Goal: Complete application form

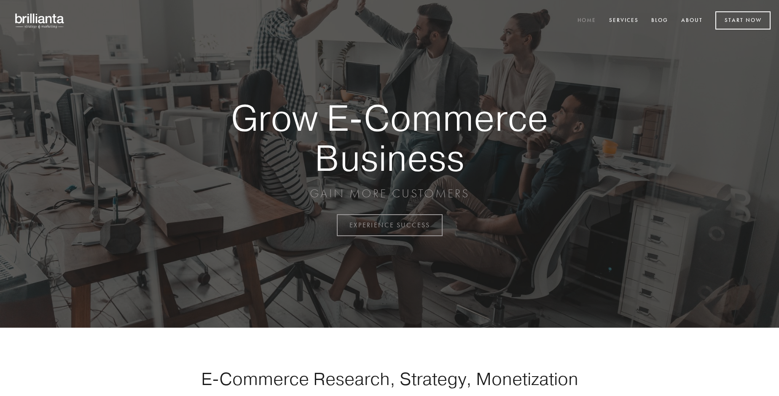
scroll to position [2211, 0]
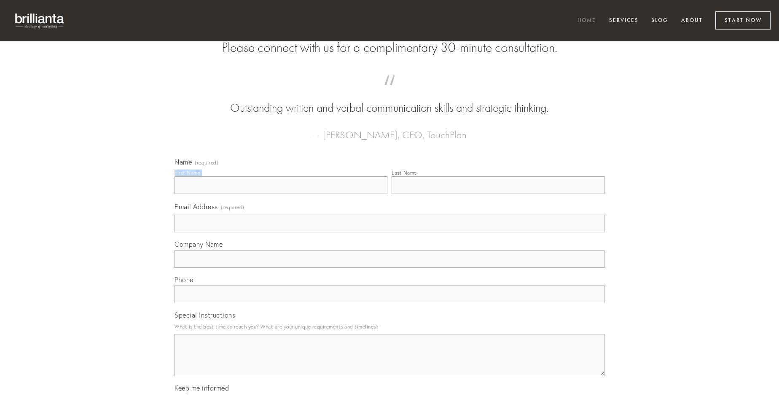
type input "[PERSON_NAME]"
click at [498, 194] on input "Last Name" at bounding box center [498, 185] width 213 height 18
type input "[PERSON_NAME]"
click at [390, 232] on input "Email Address (required)" at bounding box center [390, 224] width 430 height 18
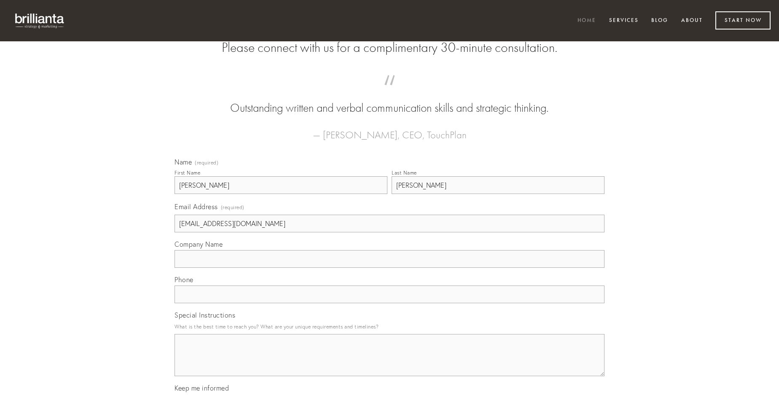
type input "[EMAIL_ADDRESS][DOMAIN_NAME]"
click at [390, 268] on input "Company Name" at bounding box center [390, 259] width 430 height 18
type input "angelus"
click at [390, 303] on input "text" at bounding box center [390, 295] width 430 height 18
click at [390, 363] on textarea "Special Instructions" at bounding box center [390, 355] width 430 height 42
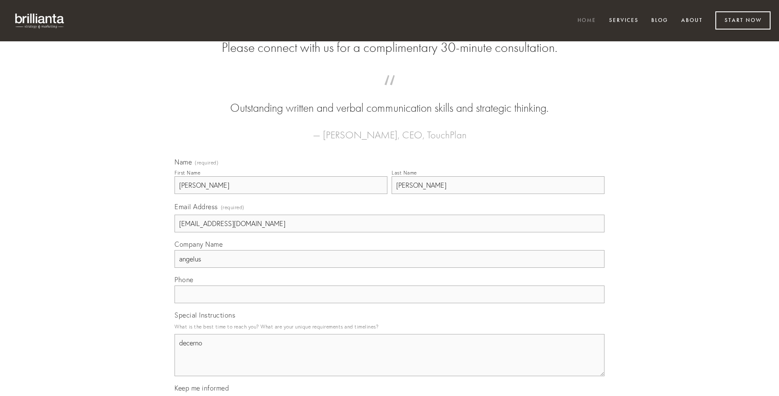
type textarea "decerno"
